Goal: Navigation & Orientation: Find specific page/section

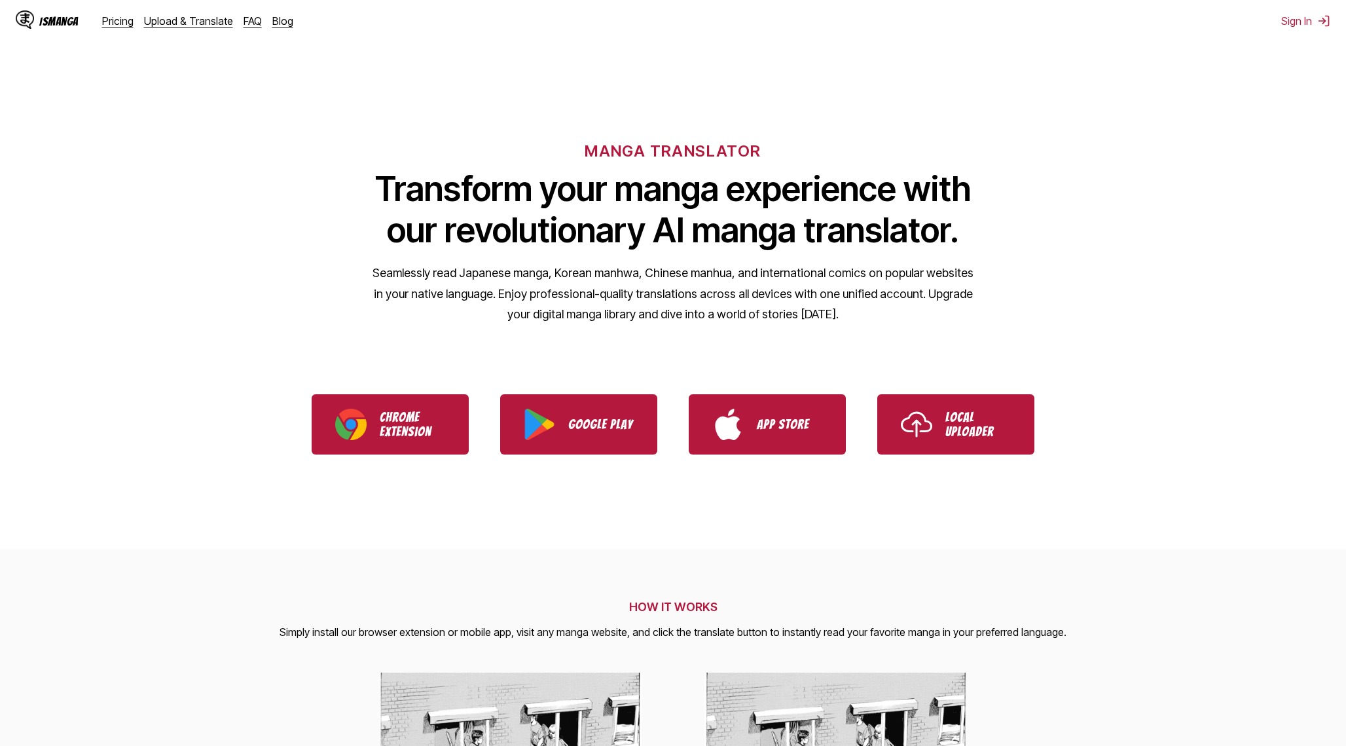
click at [107, 14] on div "IsManga Pricing Upload & Translate FAQ Blog" at bounding box center [160, 21] width 288 height 42
click at [112, 21] on link "Pricing" at bounding box center [117, 20] width 31 height 13
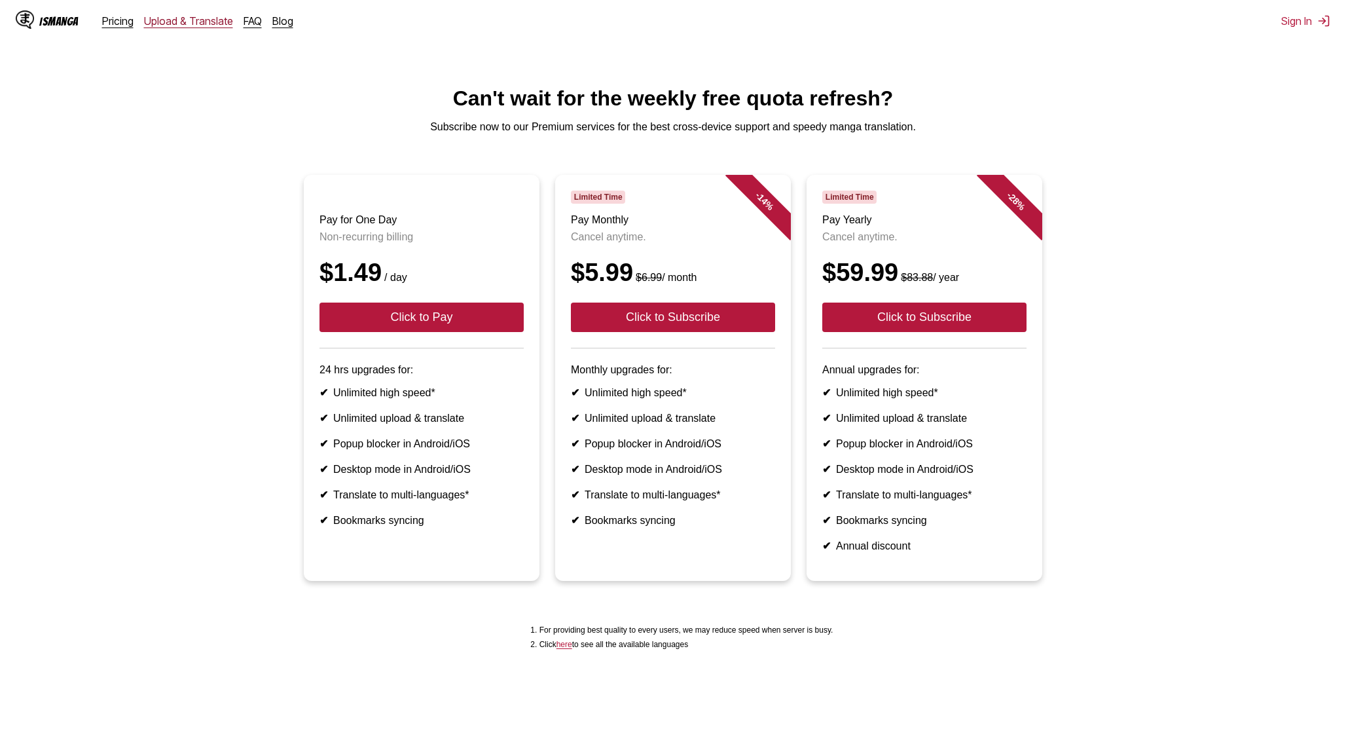
click at [216, 20] on link "Upload & Translate" at bounding box center [188, 20] width 89 height 13
click at [115, 11] on div "IsManga Pricing Upload & Translate FAQ Blog" at bounding box center [160, 21] width 288 height 42
click at [115, 14] on div "IsManga Pricing Upload & Translate FAQ Blog" at bounding box center [160, 21] width 288 height 42
click at [68, 19] on div "IsManga" at bounding box center [58, 21] width 39 height 12
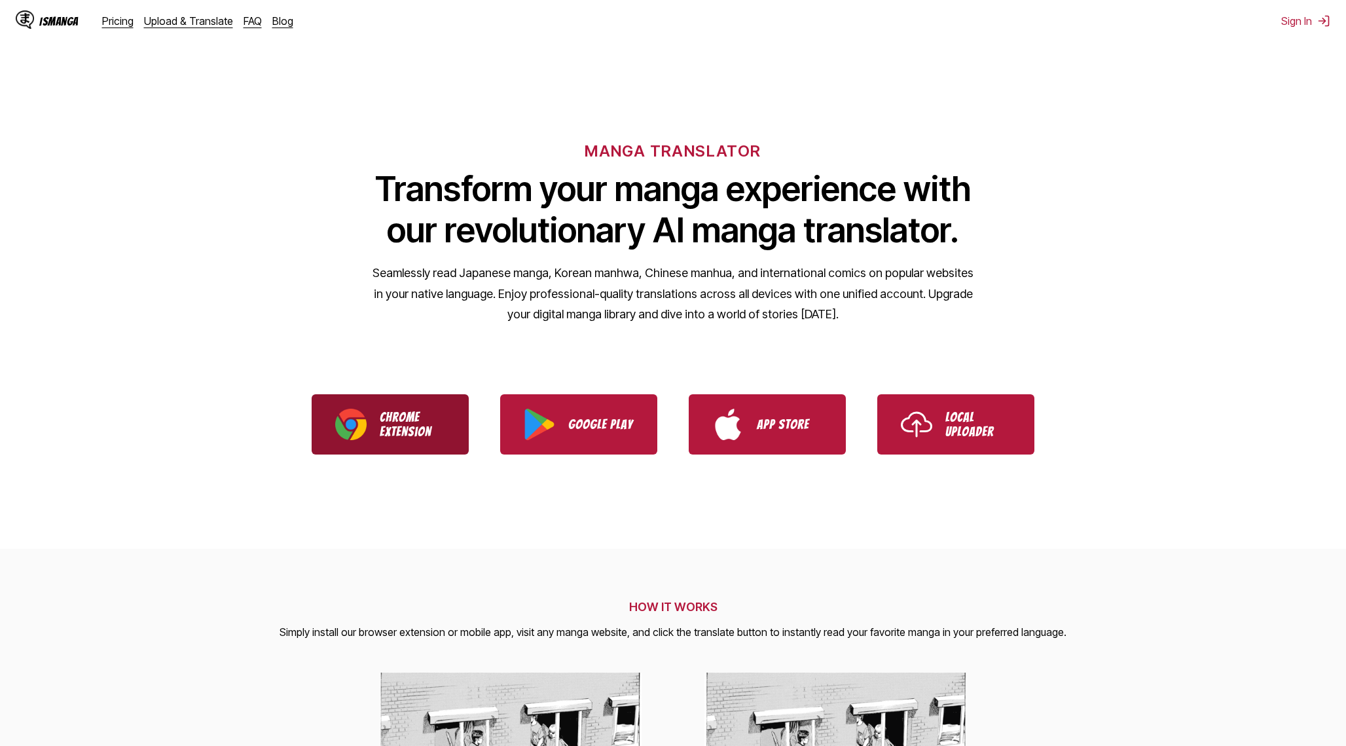
click at [409, 423] on p "Chrome Extension" at bounding box center [412, 424] width 65 height 29
